Goal: Information Seeking & Learning: Learn about a topic

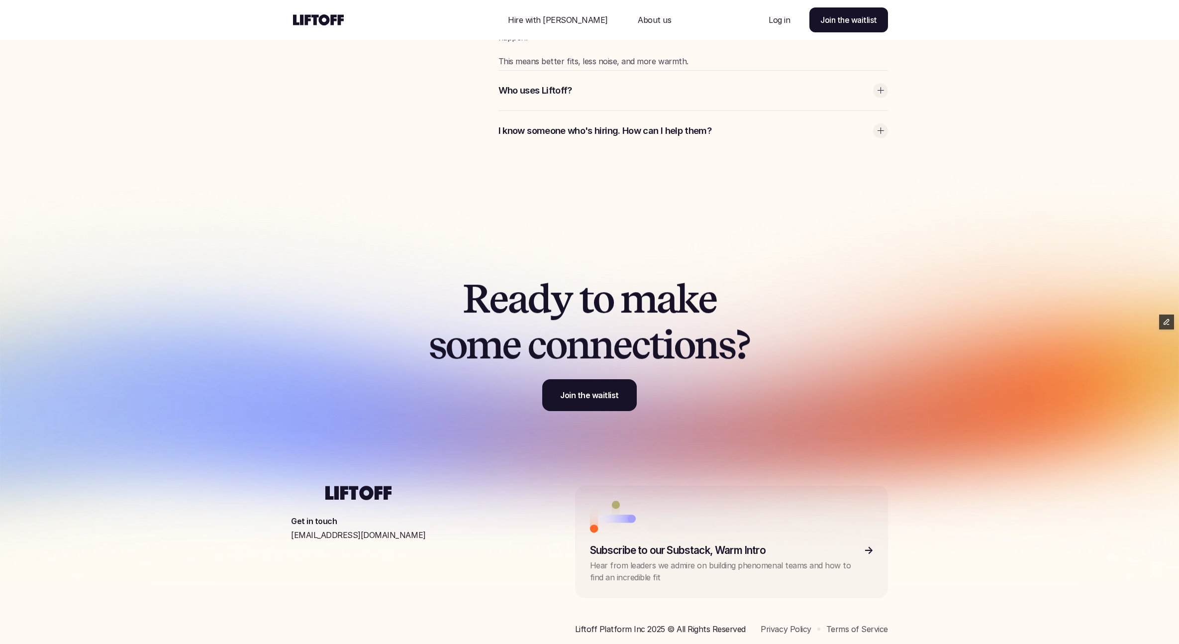
scroll to position [3176, 0]
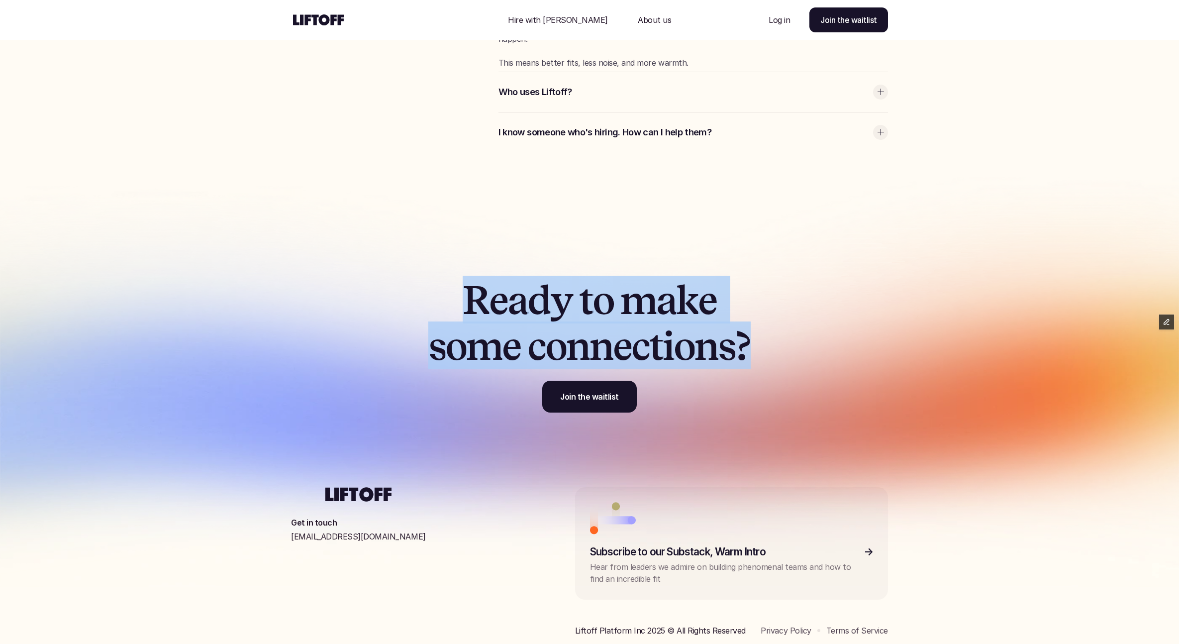
drag, startPoint x: 467, startPoint y: 293, endPoint x: 753, endPoint y: 350, distance: 291.6
click at [753, 350] on p "R e a d y t o m a k e s o m e c o n n e c t i o n s ?" at bounding box center [589, 323] width 342 height 92
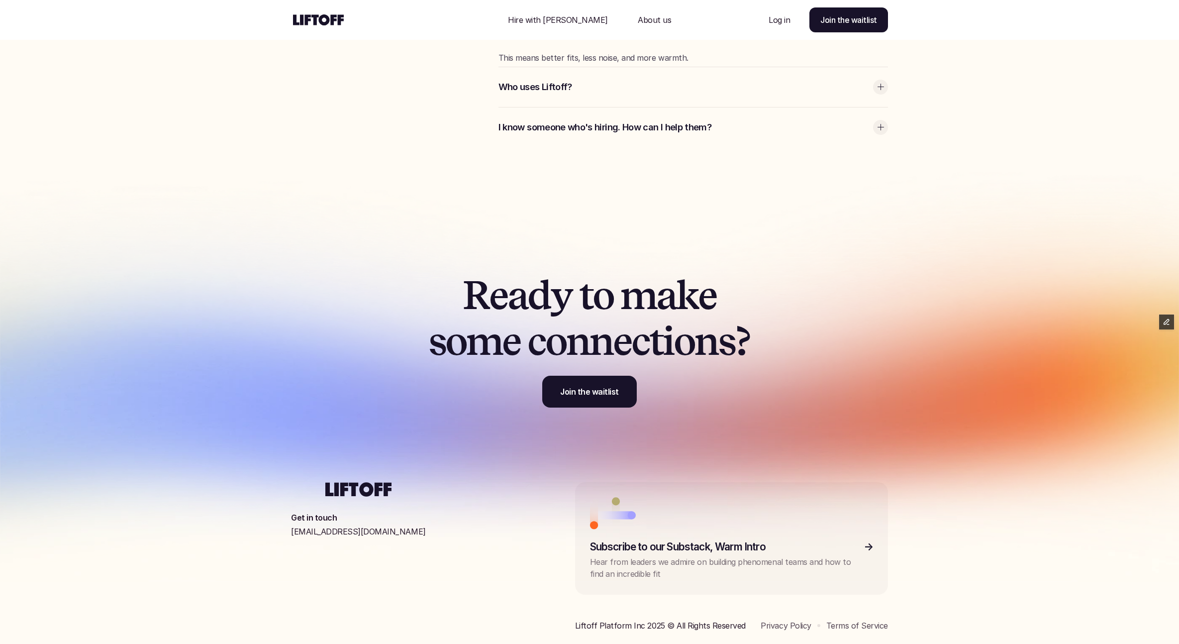
click at [650, 296] on span "m" at bounding box center [638, 295] width 36 height 46
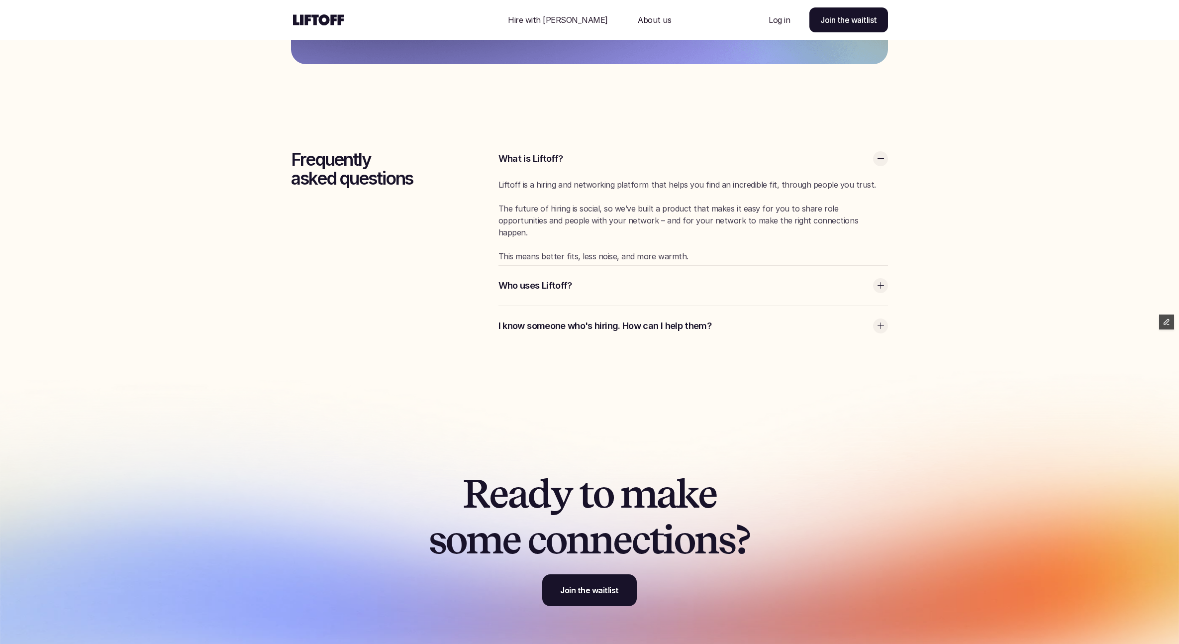
scroll to position [2931, 0]
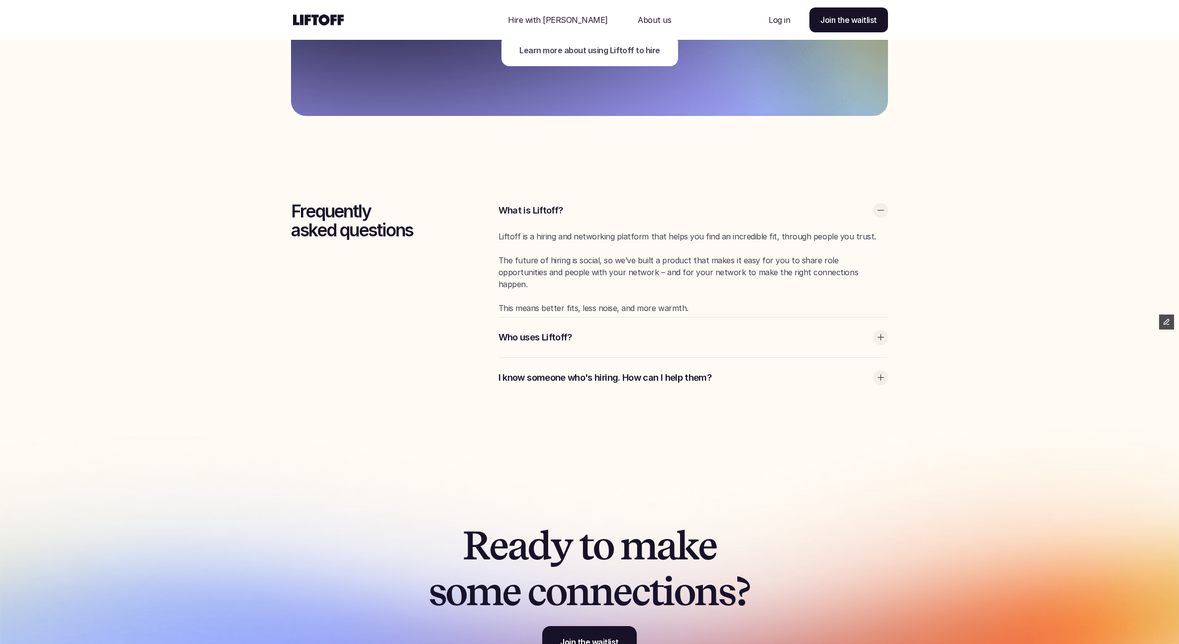
click at [548, 343] on div "Who uses Liftoff?" at bounding box center [692, 337] width 389 height 40
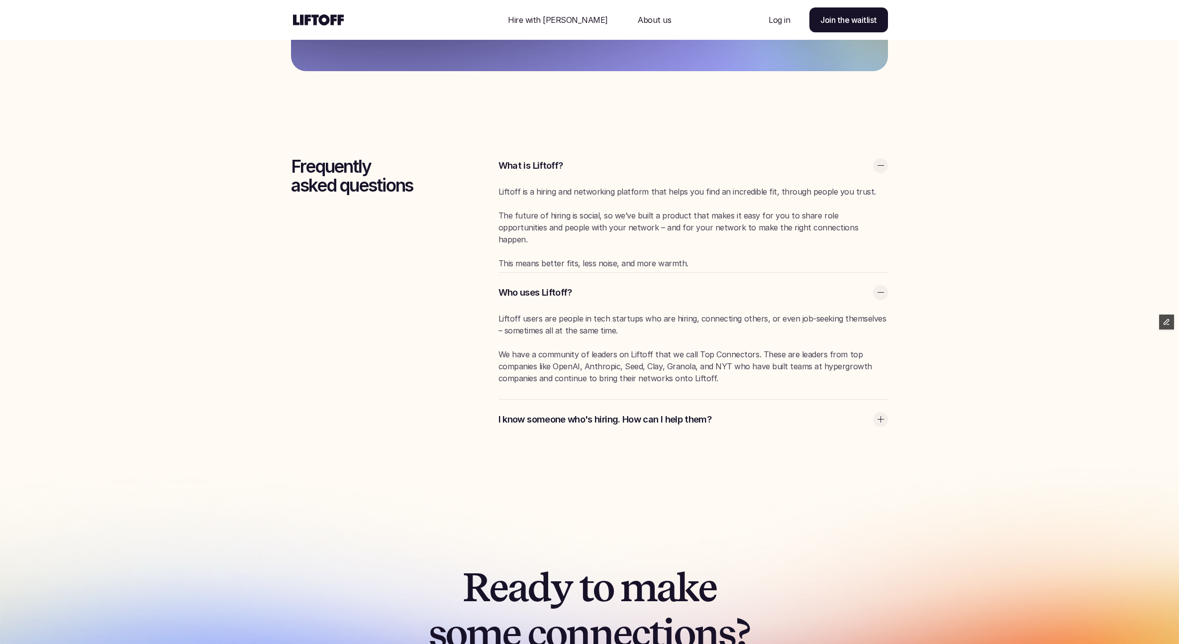
scroll to position [2988, 0]
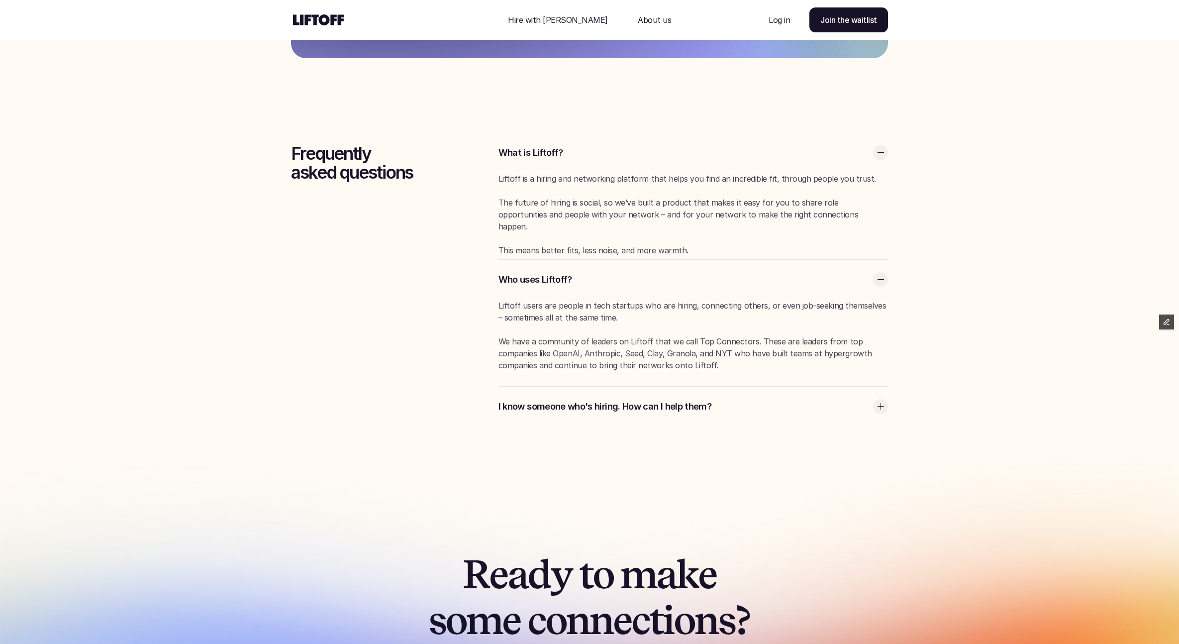
click at [612, 411] on p "I know someone who's hiring. How can I help them?" at bounding box center [683, 406] width 370 height 13
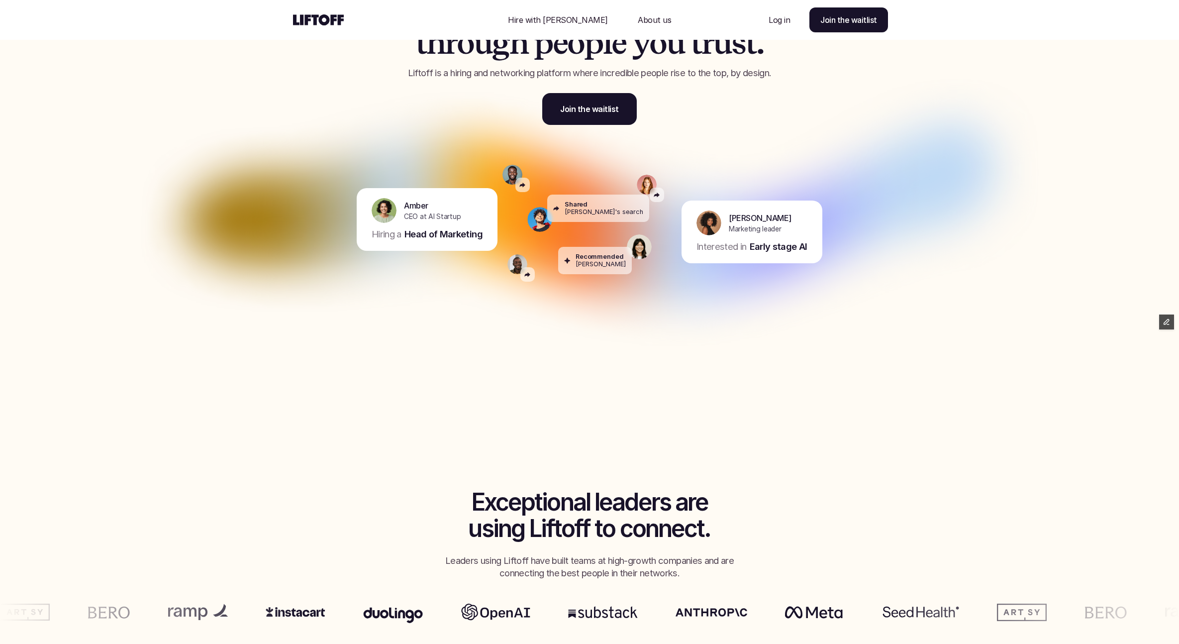
scroll to position [192, 0]
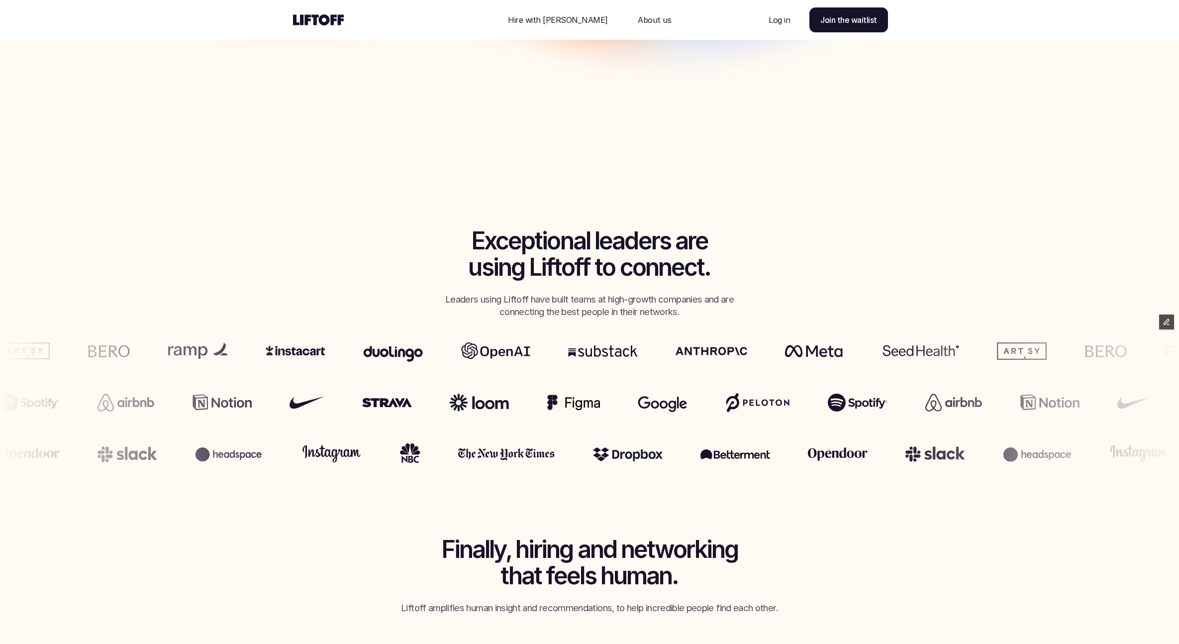
scroll to position [463, 0]
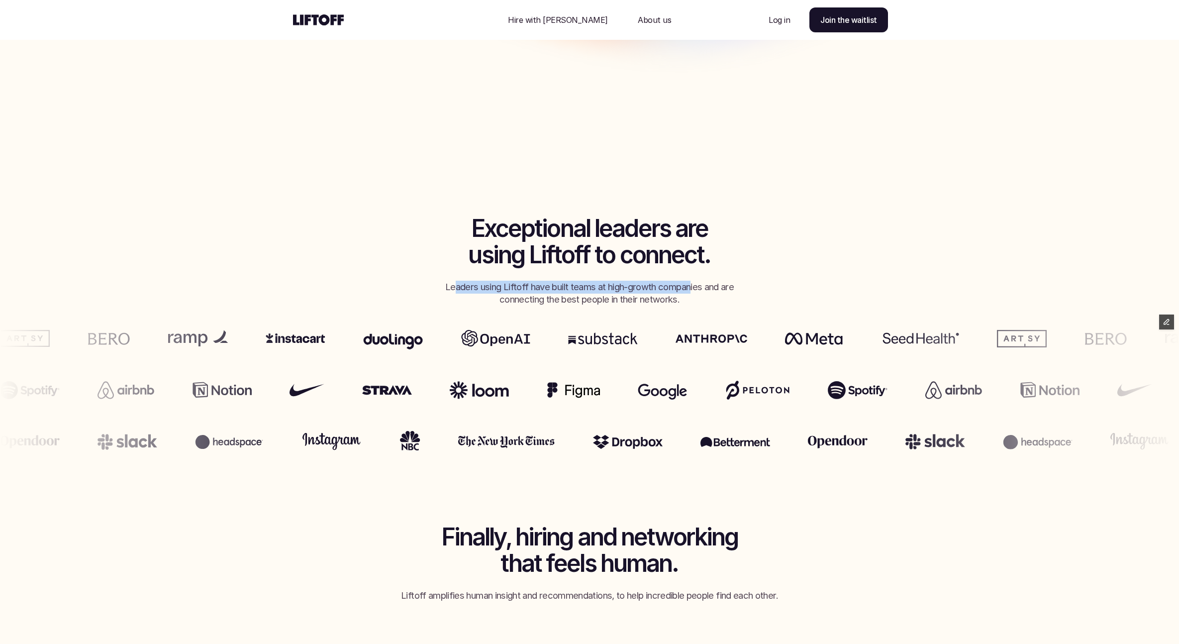
drag, startPoint x: 452, startPoint y: 287, endPoint x: 690, endPoint y: 292, distance: 238.3
click at [691, 291] on p "Leaders using Liftoff have built teams at high-growth companies and are connect…" at bounding box center [589, 294] width 308 height 26
click at [690, 292] on p "Leaders using Liftoff have built teams at high-growth companies and are connect…" at bounding box center [589, 294] width 308 height 26
drag, startPoint x: 443, startPoint y: 284, endPoint x: 701, endPoint y: 289, distance: 258.2
click at [701, 289] on p "Leaders using Liftoff have built teams at high-growth companies and are connect…" at bounding box center [589, 294] width 308 height 26
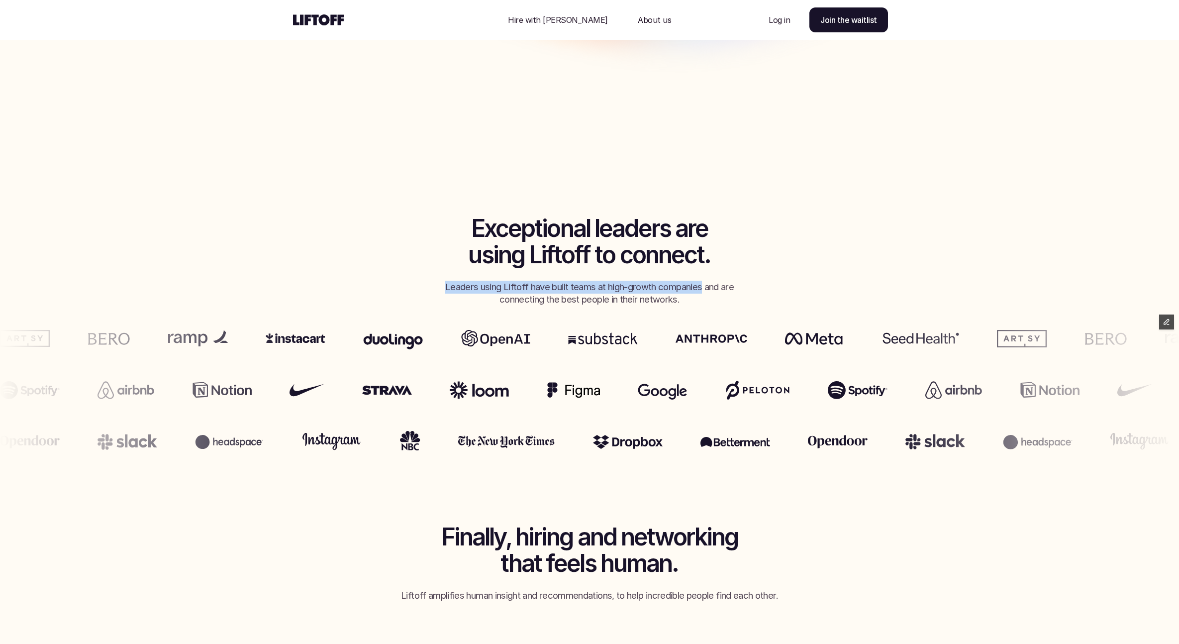
click at [549, 19] on p "Hire with [PERSON_NAME]" at bounding box center [558, 20] width 100 height 12
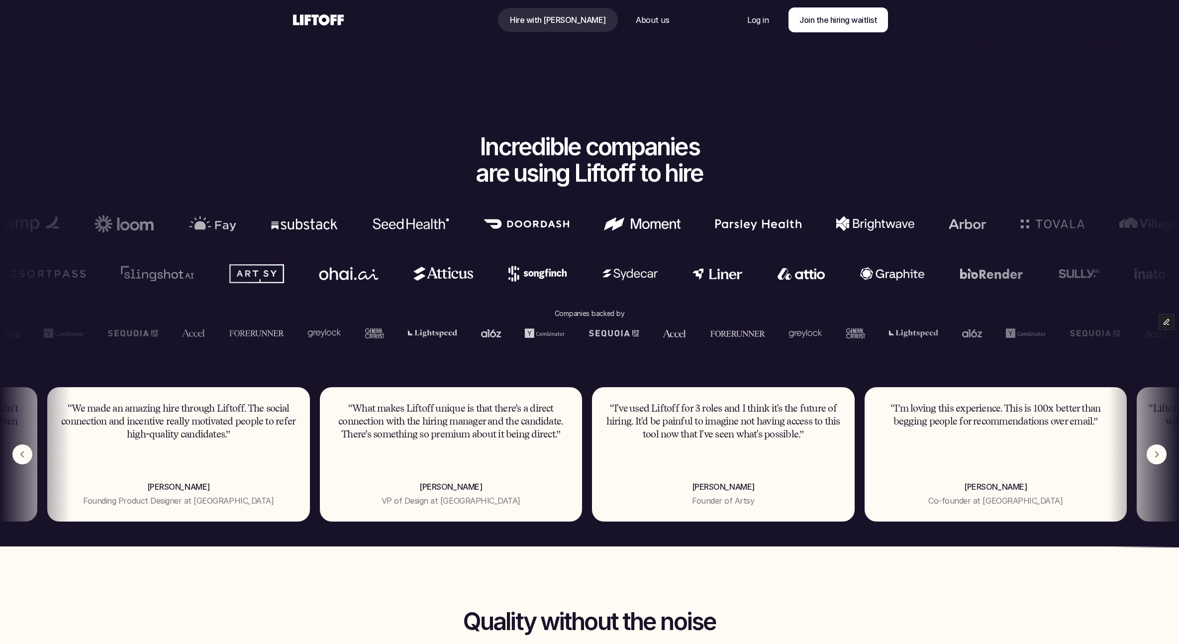
scroll to position [534, 0]
click at [1160, 457] on img "Next" at bounding box center [1156, 455] width 20 height 20
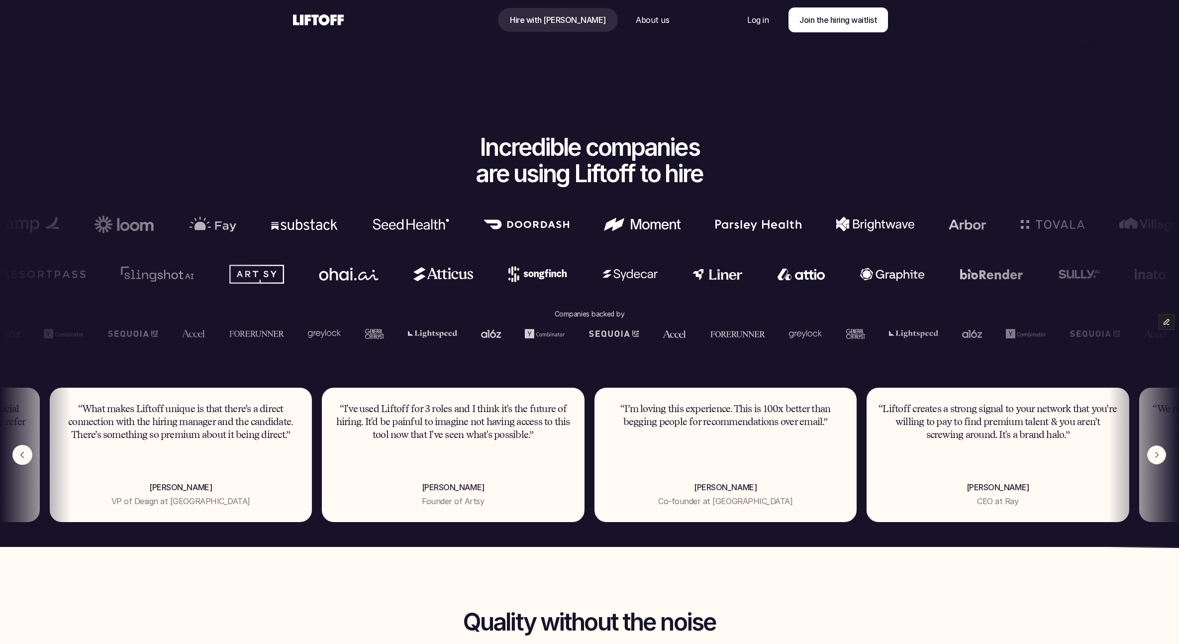
click at [1160, 455] on img "Next" at bounding box center [1156, 455] width 18 height 18
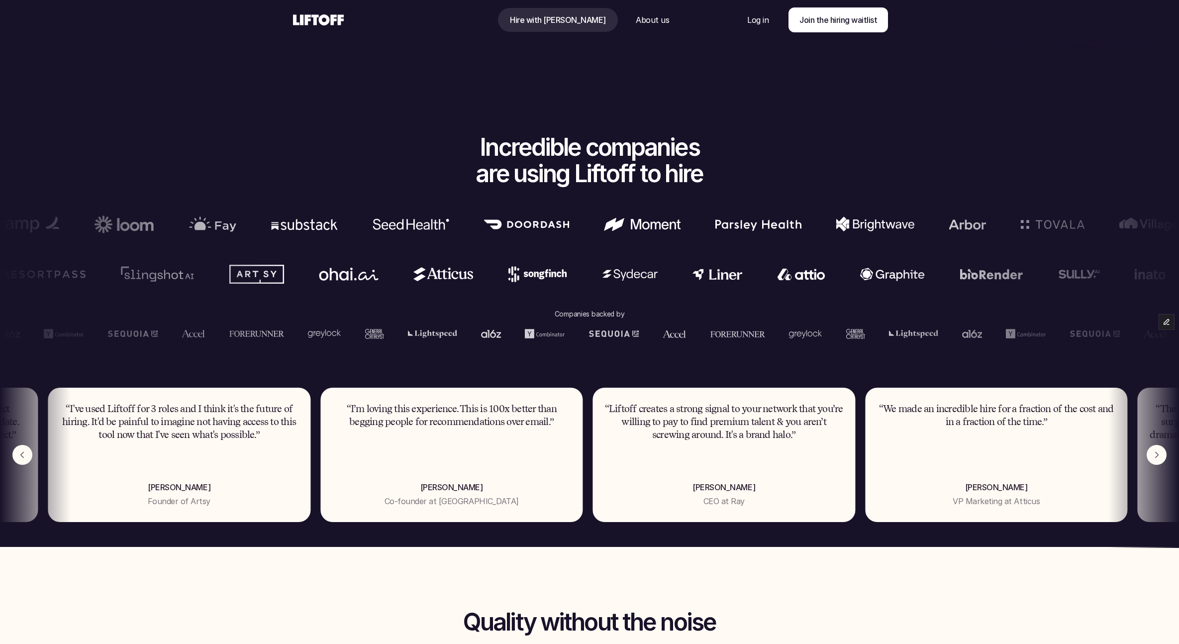
click at [1160, 455] on img "Next" at bounding box center [1156, 455] width 20 height 20
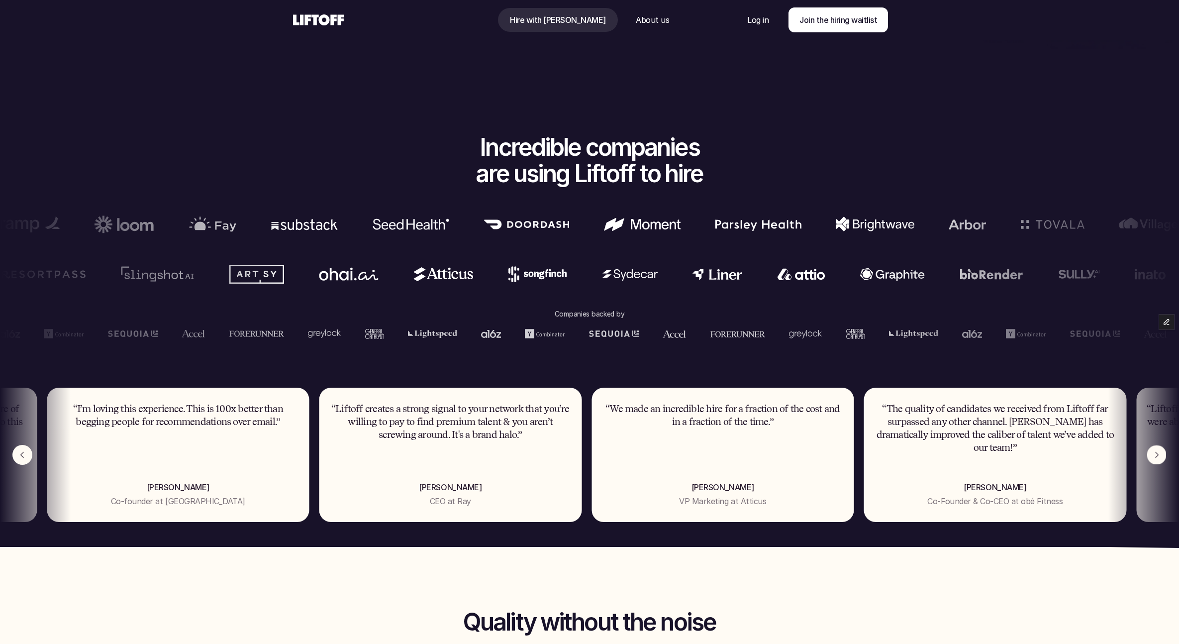
click at [1160, 455] on img "Next" at bounding box center [1156, 454] width 19 height 19
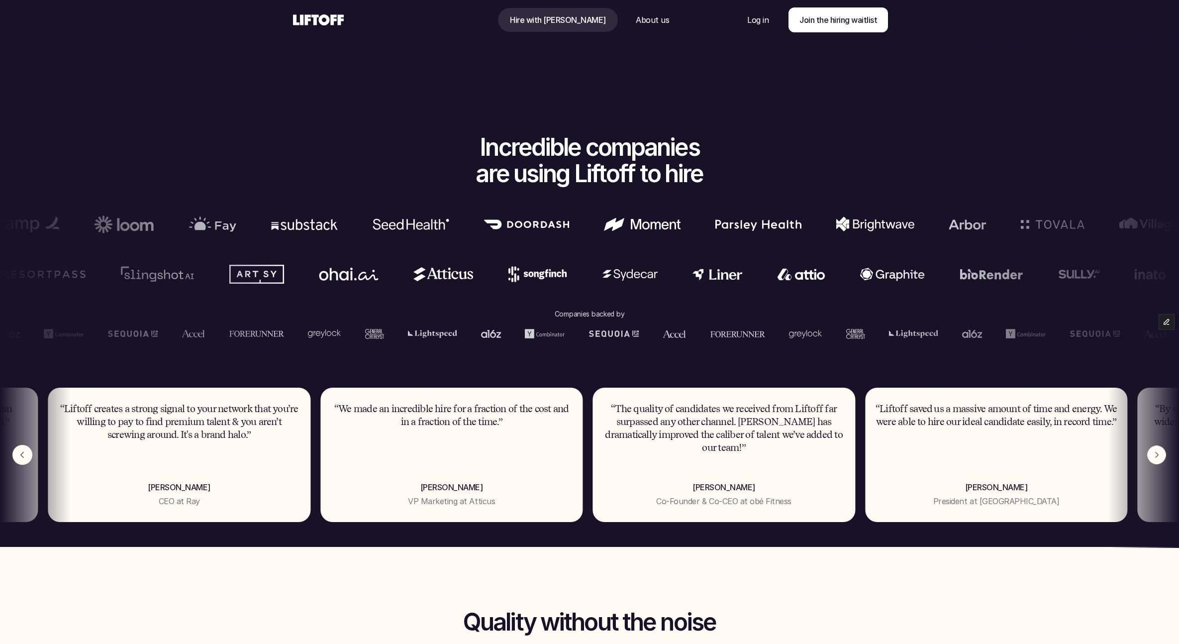
click at [1160, 454] on img "Next" at bounding box center [1156, 455] width 18 height 18
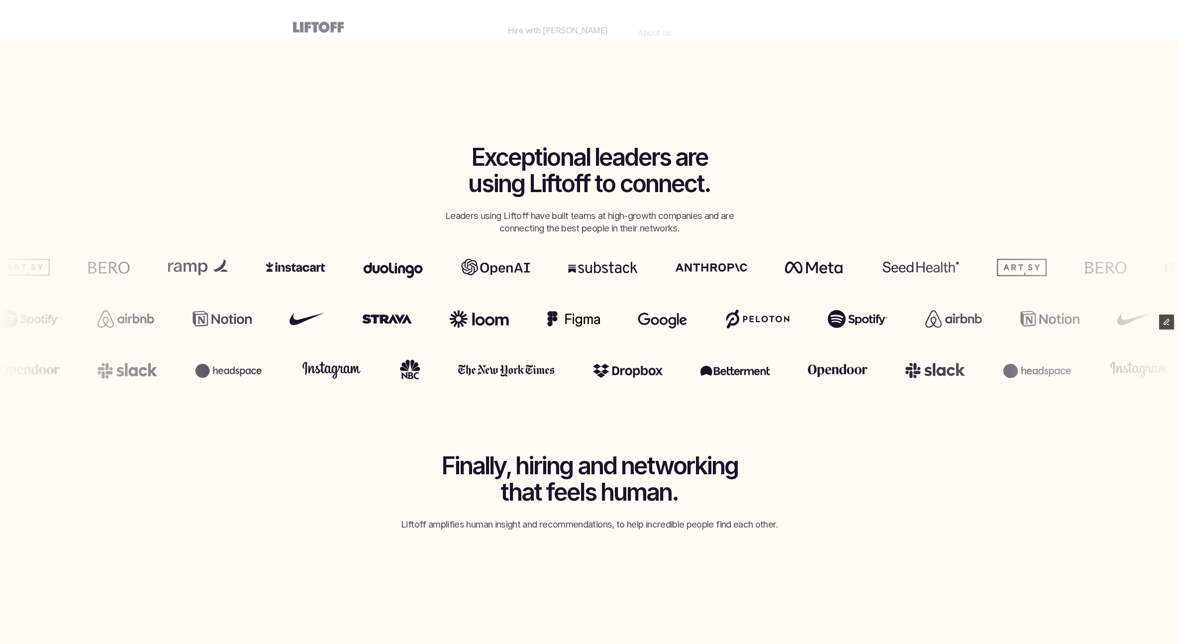
scroll to position [463, 0]
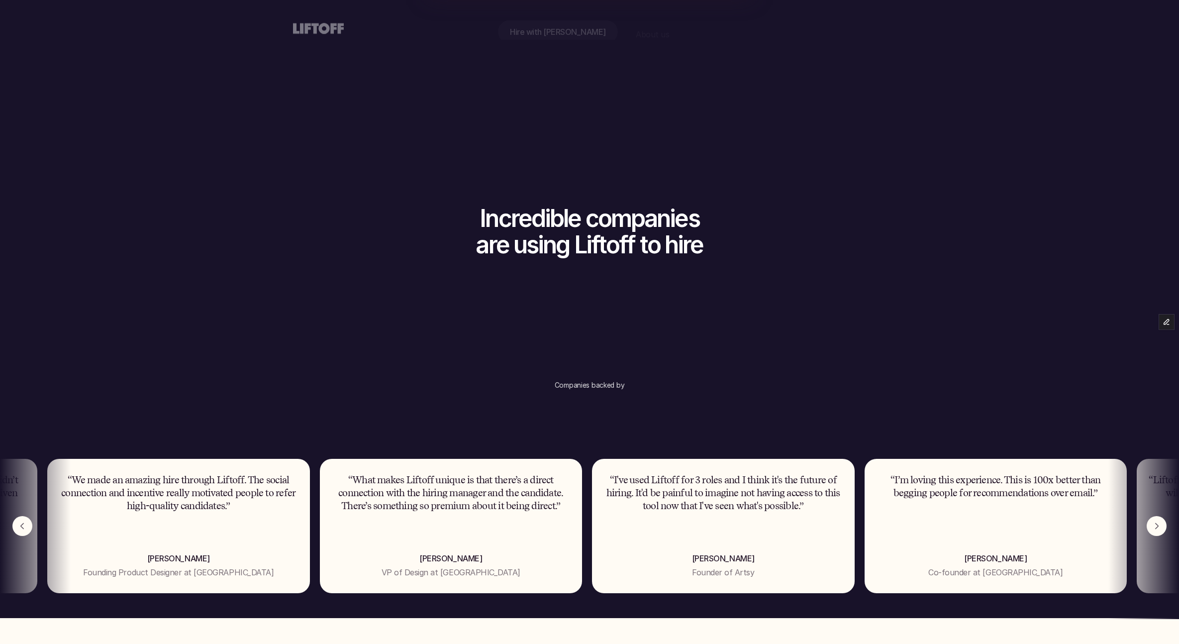
scroll to position [534, 0]
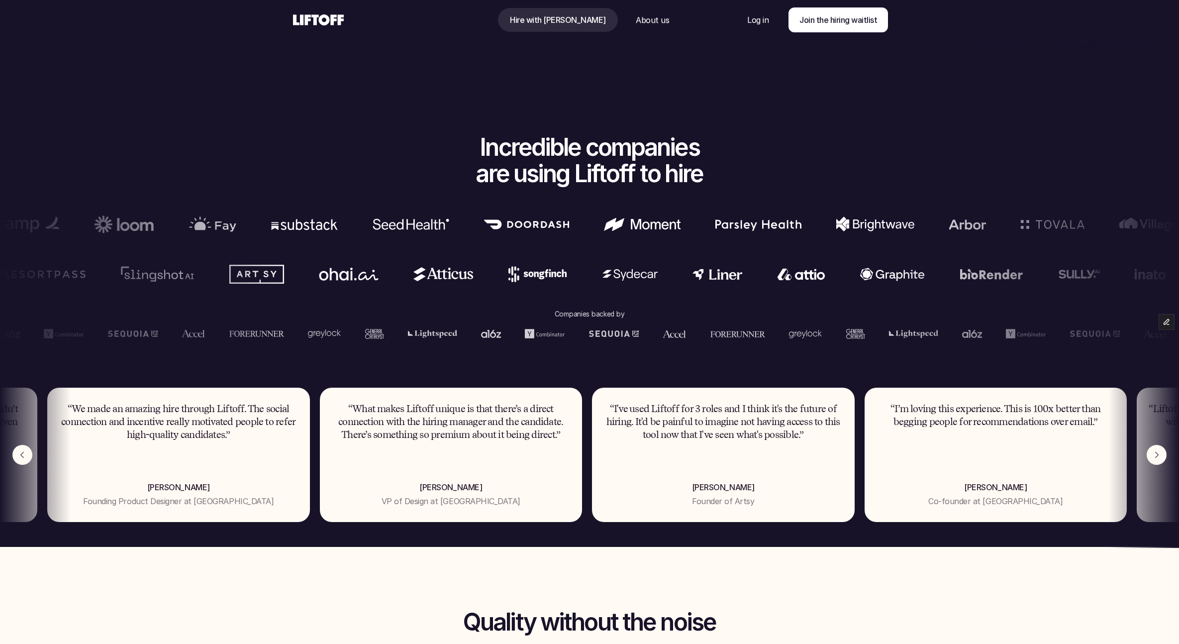
click at [1155, 453] on img "Next" at bounding box center [1156, 455] width 20 height 20
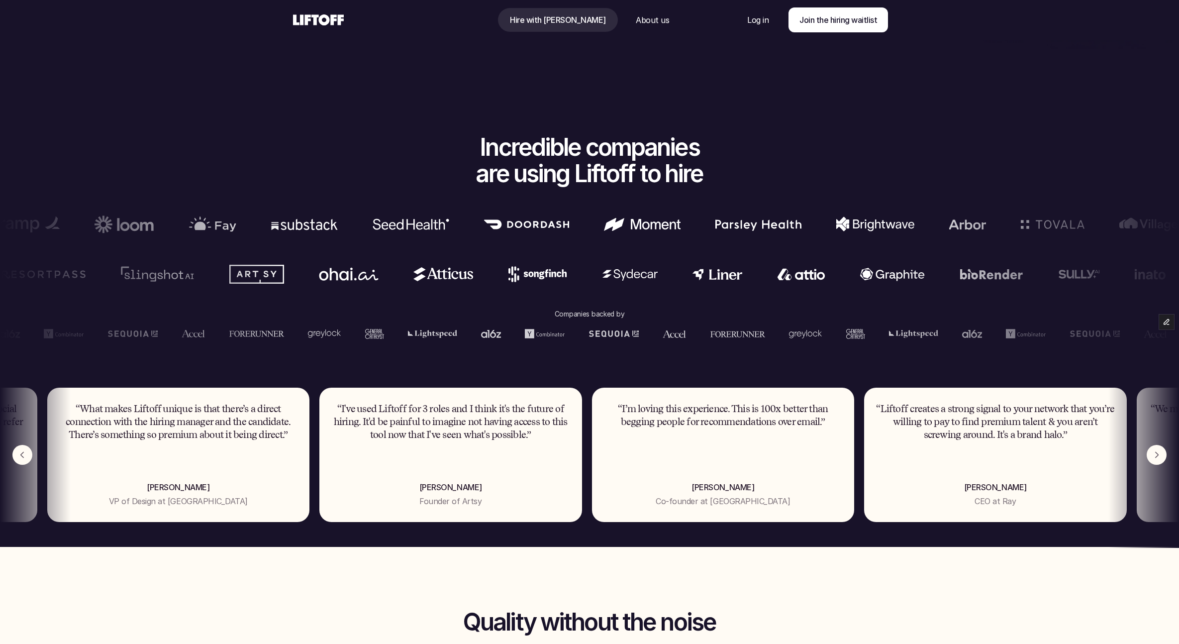
click at [978, 407] on p "“Liftoff creates a strong signal to your network that you’re willing to pay to …" at bounding box center [995, 421] width 243 height 39
click at [1157, 453] on img "Next" at bounding box center [1156, 455] width 20 height 20
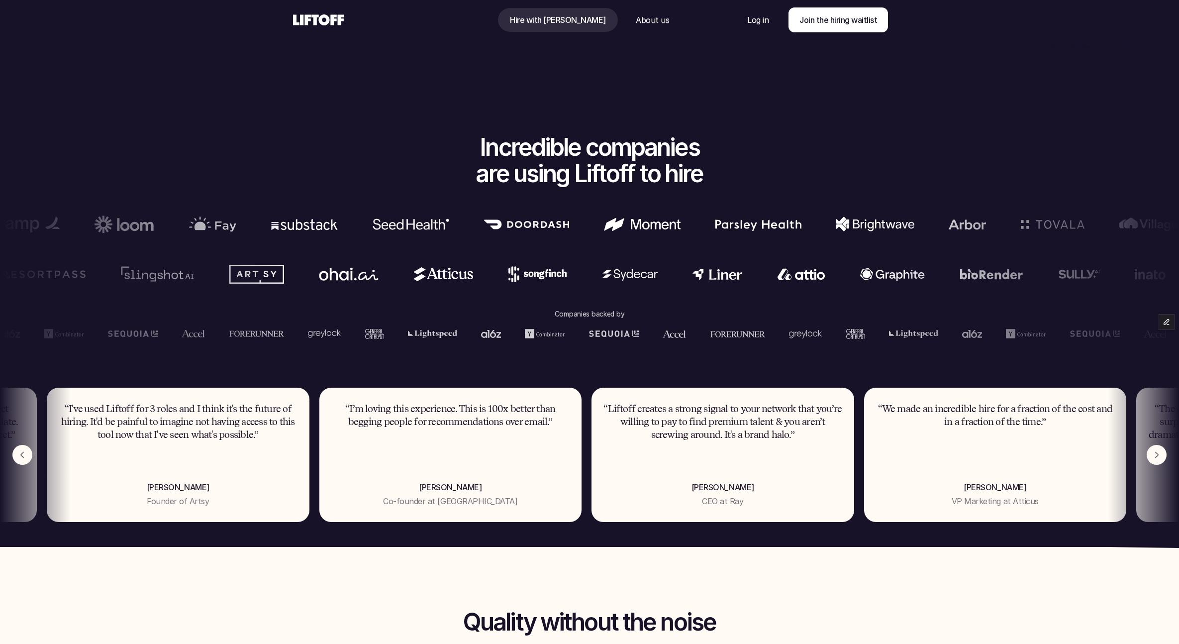
click at [1157, 453] on img "Next" at bounding box center [1156, 455] width 20 height 20
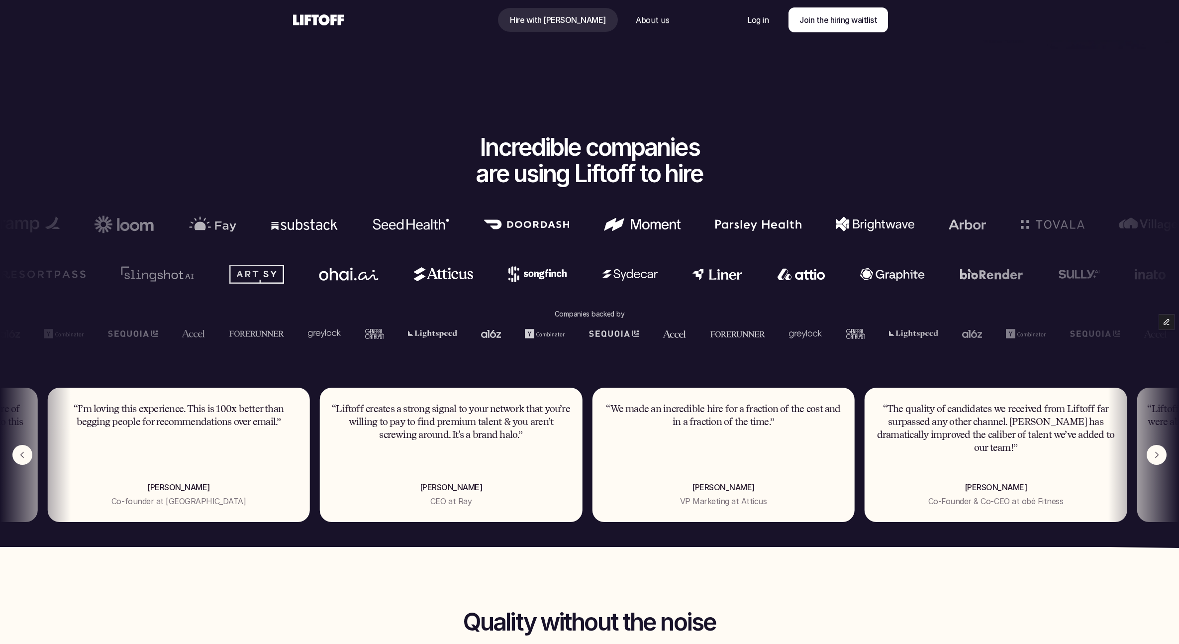
click at [1157, 453] on img "Next" at bounding box center [1156, 455] width 20 height 20
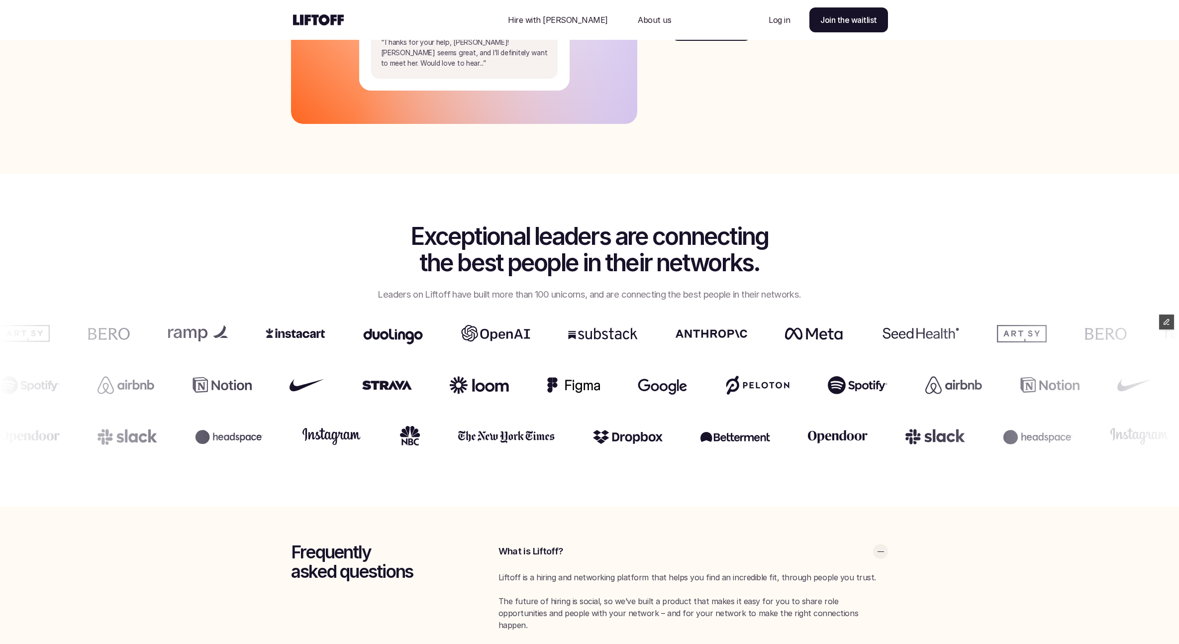
scroll to position [1930, 0]
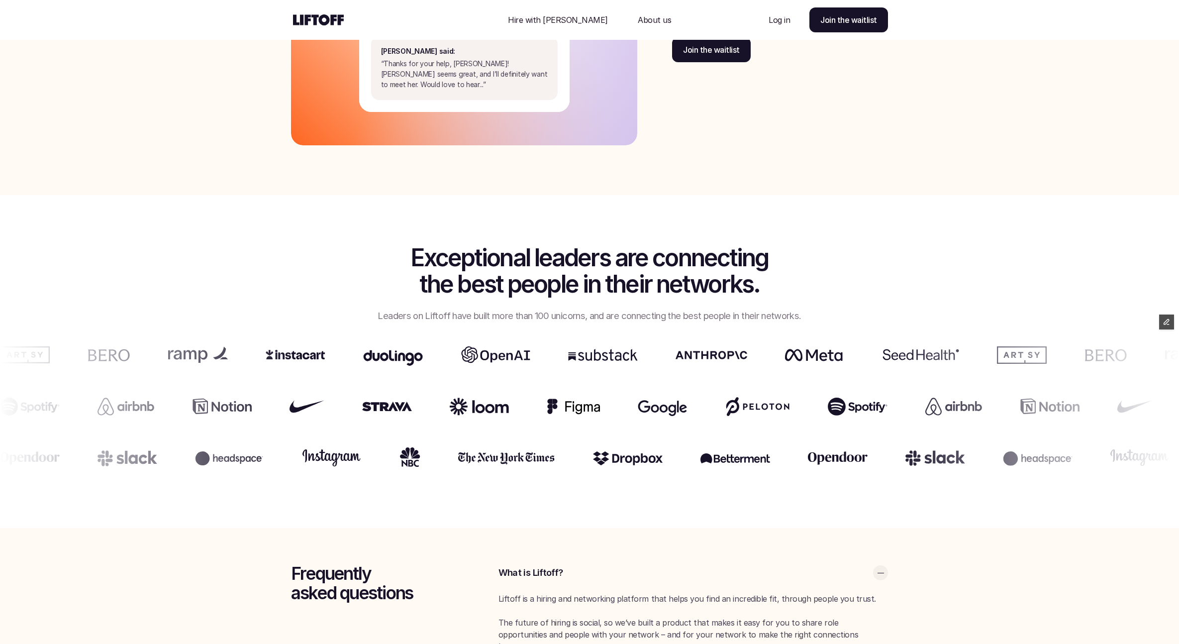
click at [819, 316] on p "Leaders on Liftoff have built more than 100 unicorns, and are connecting the be…" at bounding box center [589, 315] width 497 height 13
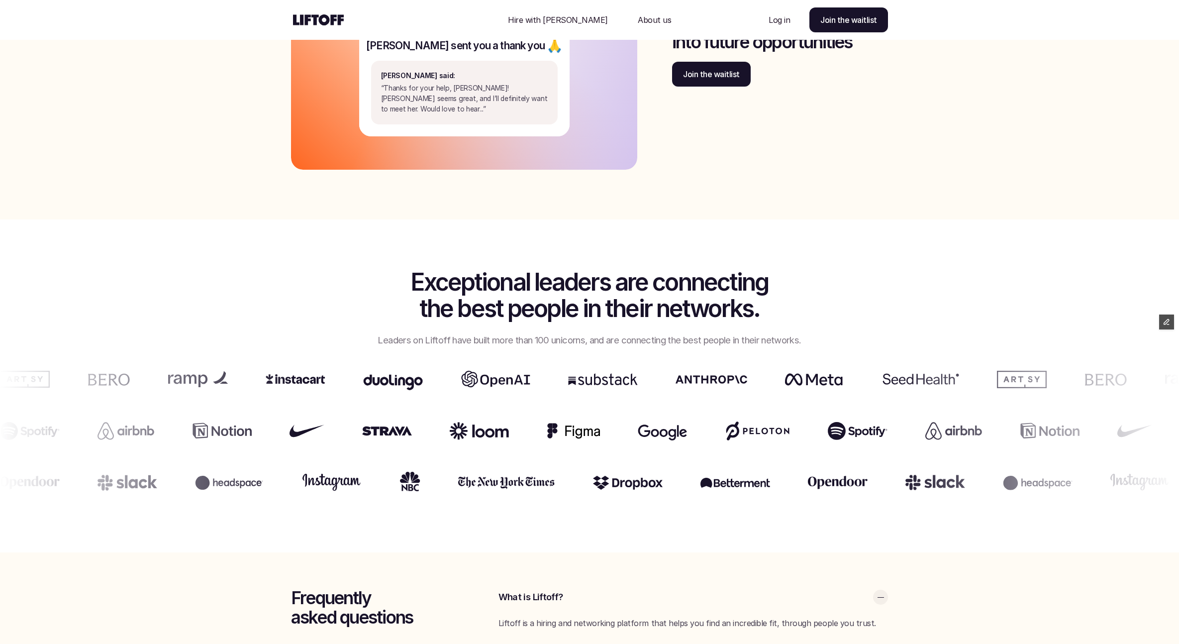
scroll to position [1906, 0]
drag, startPoint x: 573, startPoint y: 339, endPoint x: 525, endPoint y: 343, distance: 48.9
click at [524, 343] on p "Leaders on Liftoff have built more than 100 unicorns, and are connecting the be…" at bounding box center [589, 339] width 497 height 13
click at [624, 339] on p "Leaders on Liftoff have built more than 100 unicorns, and are connecting the be…" at bounding box center [589, 339] width 497 height 13
